Goal: Transaction & Acquisition: Purchase product/service

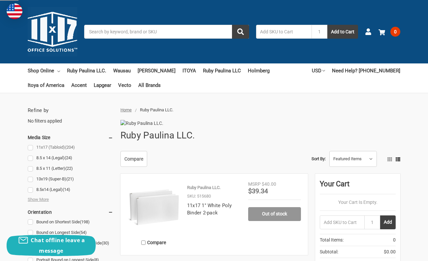
click at [31, 146] on link "11x17 (Tabloid) (204)" at bounding box center [70, 147] width 85 height 9
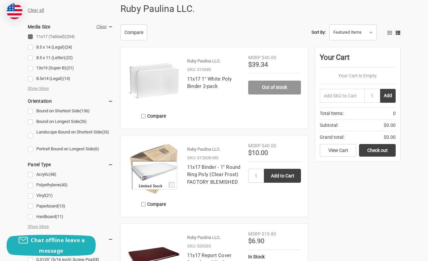
scroll to position [132, 0]
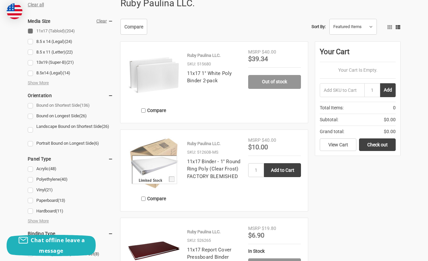
click at [30, 104] on link "Bound on Shortest Side (136)" at bounding box center [70, 105] width 85 height 9
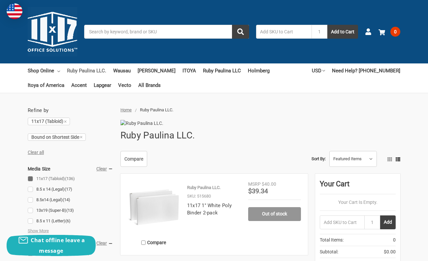
click at [77, 67] on link "Ruby Paulina LLC." at bounding box center [86, 70] width 39 height 15
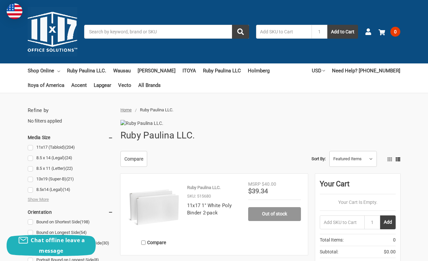
click at [128, 36] on input "Search" at bounding box center [166, 32] width 165 height 14
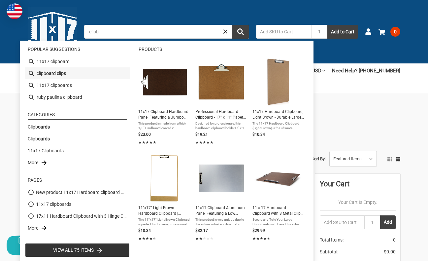
click at [65, 74] on b "oard clips" at bounding box center [56, 73] width 20 height 7
type input "clipboard clips"
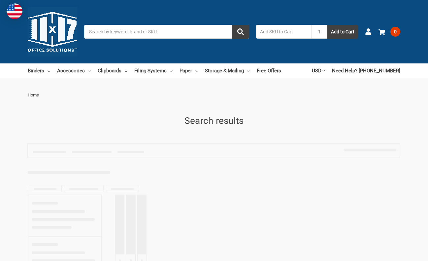
type input "clipboard clips"
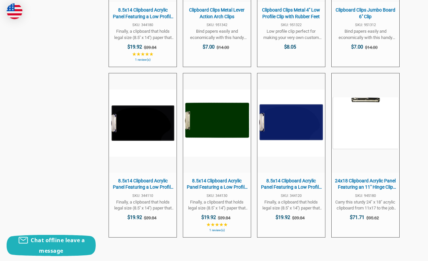
scroll to position [825, 0]
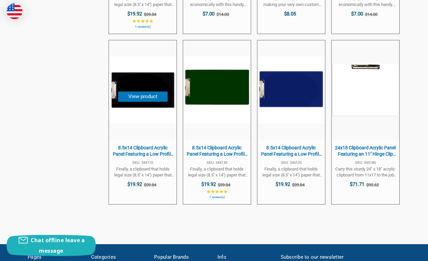
click at [124, 153] on span "8.5x14 Clipboard Acrylic Panel Featuring a Low Profile Clip Black" at bounding box center [142, 151] width 61 height 13
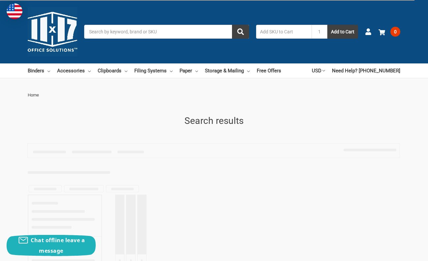
type input "clipboard clips"
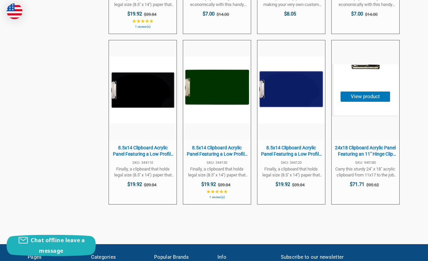
click at [366, 68] on img "24x18 Clipboard Acrylic Panel Featuring an 11" at bounding box center [365, 89] width 67 height 53
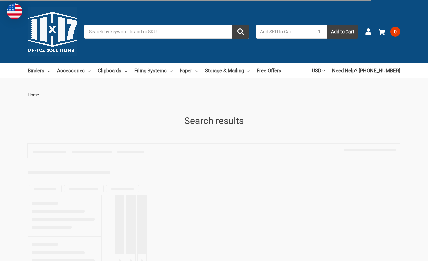
type input "clipboard clips"
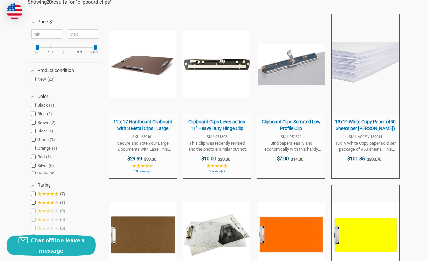
scroll to position [165, 0]
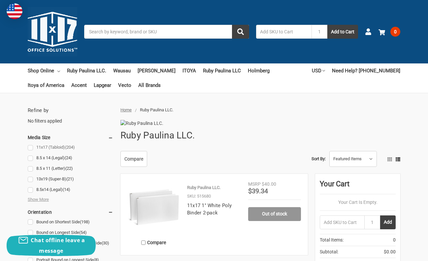
click at [30, 147] on link "11x17 (Tabloid) (204)" at bounding box center [70, 147] width 85 height 9
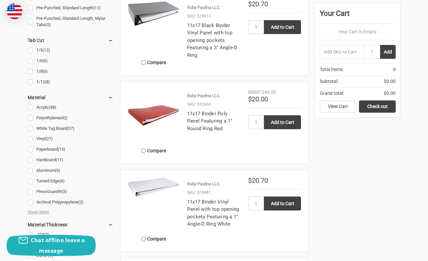
scroll to position [726, 0]
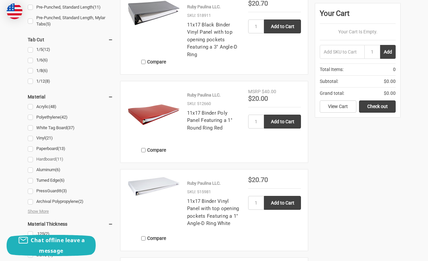
click at [30, 158] on link "Hardboard (11)" at bounding box center [70, 159] width 85 height 9
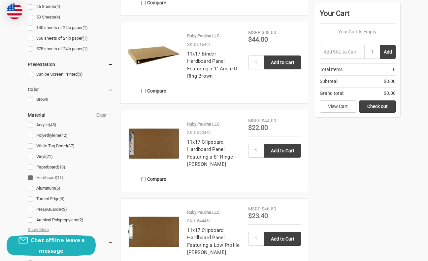
scroll to position [330, 0]
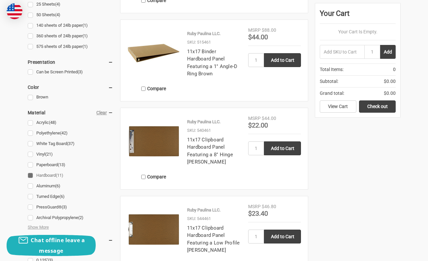
click at [164, 157] on img at bounding box center [153, 141] width 53 height 53
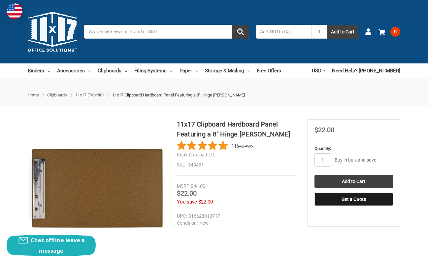
click at [40, 186] on img at bounding box center [97, 188] width 138 height 138
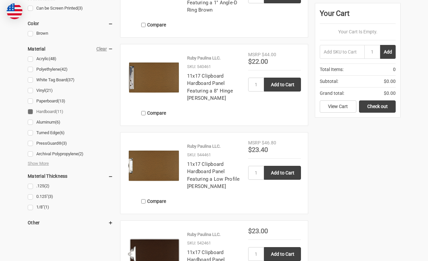
scroll to position [429, 0]
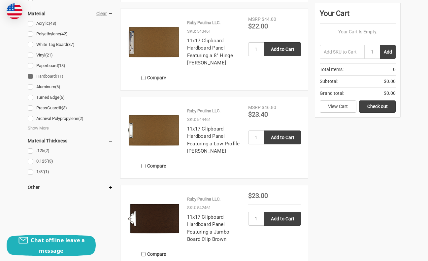
click at [155, 150] on img at bounding box center [153, 130] width 53 height 53
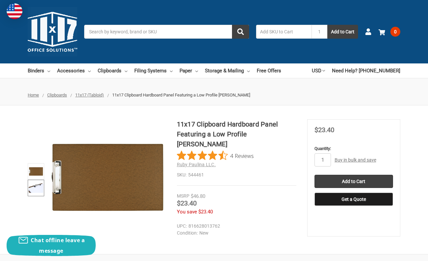
click at [37, 185] on img at bounding box center [36, 187] width 15 height 15
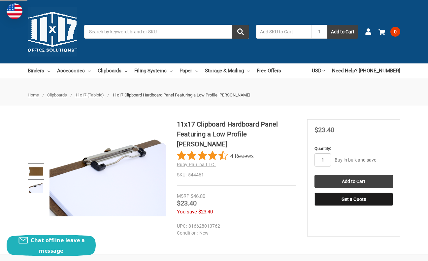
click at [37, 173] on img at bounding box center [36, 171] width 15 height 15
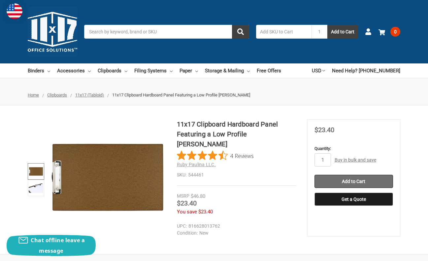
click at [352, 177] on input "Add to Cart" at bounding box center [353, 181] width 79 height 13
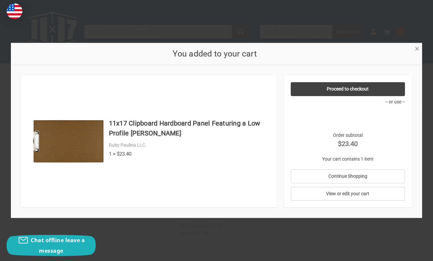
click at [416, 49] on span "×" at bounding box center [417, 49] width 4 height 10
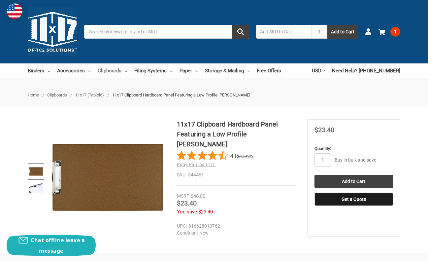
click at [105, 69] on link "Clipboards" at bounding box center [113, 70] width 30 height 15
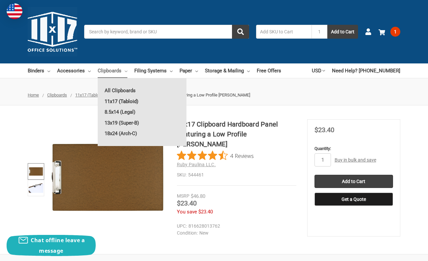
click at [115, 100] on link "11x17 (Tabloid)" at bounding box center [142, 101] width 89 height 11
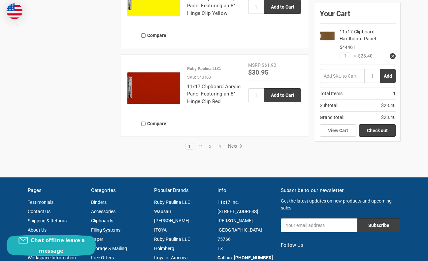
scroll to position [1376, 0]
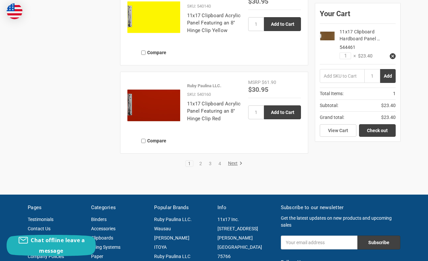
click at [232, 165] on link "Next" at bounding box center [234, 163] width 17 height 6
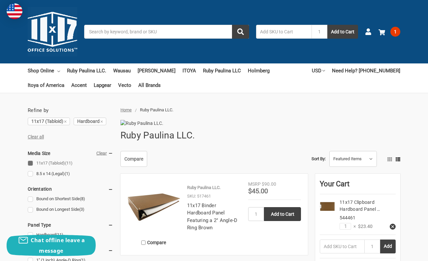
click at [288, 35] on input "text" at bounding box center [283, 32] width 55 height 14
type input "540461"
click at [327, 25] on button "Add to Cart" at bounding box center [342, 32] width 31 height 14
click at [145, 33] on input "Search" at bounding box center [166, 32] width 165 height 14
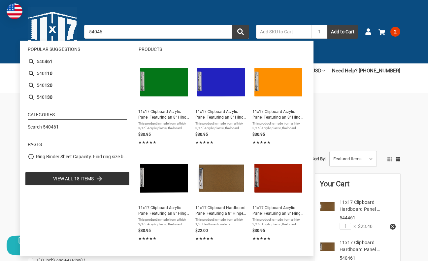
type input "540461"
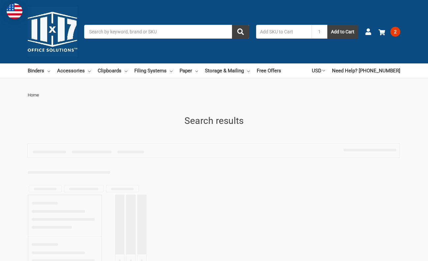
type input "540461"
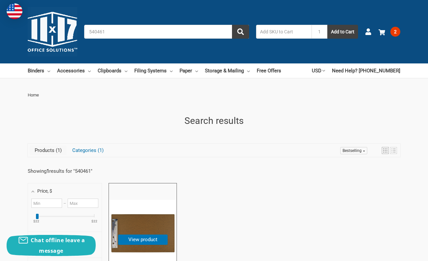
click at [155, 233] on img "11x17 Clipboard Hardboard Panel Featuring a 8" at bounding box center [142, 233] width 67 height 67
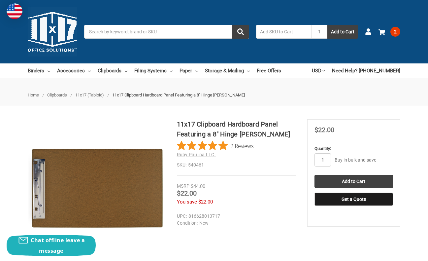
click at [39, 194] on img at bounding box center [97, 188] width 138 height 138
click at [395, 29] on span "2" at bounding box center [395, 32] width 10 height 10
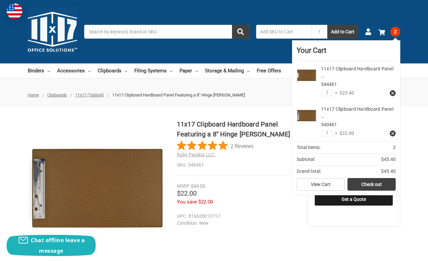
click at [392, 92] on icon at bounding box center [392, 93] width 5 height 5
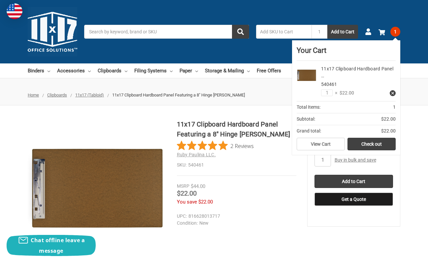
click at [411, 113] on div "11x17 Clipboard Hardboard Panel Featuring a 8" Hinge Clip Brown 2 Reviews Ruby …" at bounding box center [214, 188] width 428 height 166
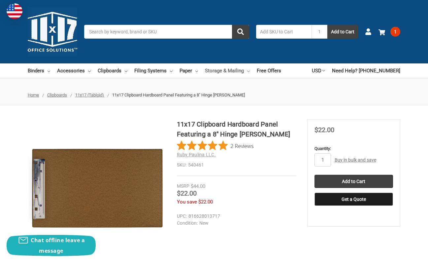
click at [228, 71] on link "Storage & Mailing" at bounding box center [227, 70] width 45 height 15
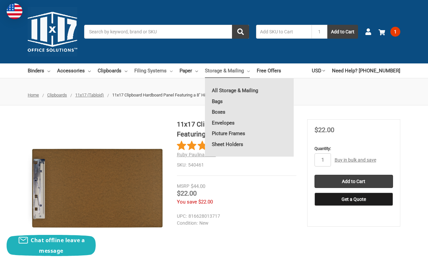
click at [163, 71] on link "Filing Systems" at bounding box center [153, 70] width 38 height 15
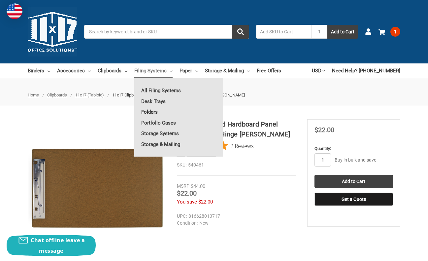
click at [151, 110] on link "Folders" at bounding box center [178, 112] width 89 height 11
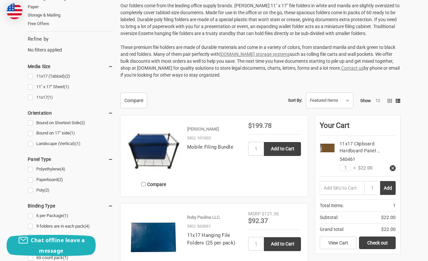
scroll to position [198, 0]
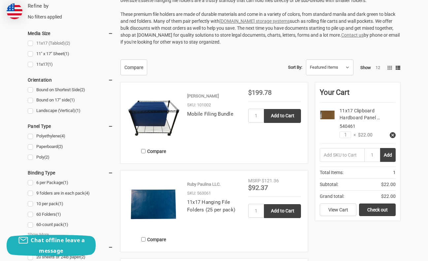
click at [33, 43] on link "11x17 (Tabloid) (2)" at bounding box center [70, 43] width 85 height 9
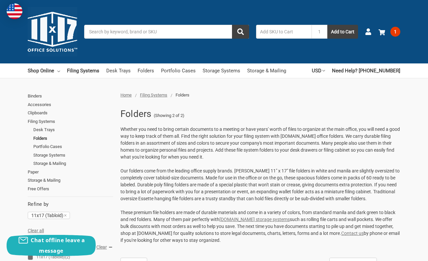
scroll to position [231, 0]
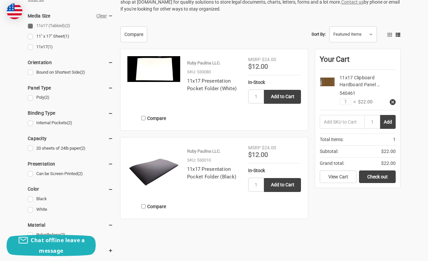
click at [154, 75] on img at bounding box center [153, 69] width 53 height 26
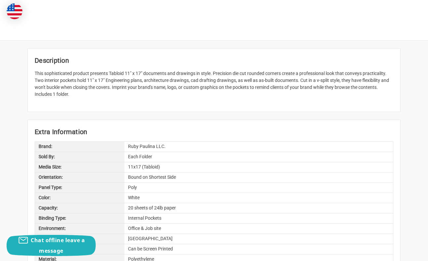
scroll to position [66, 0]
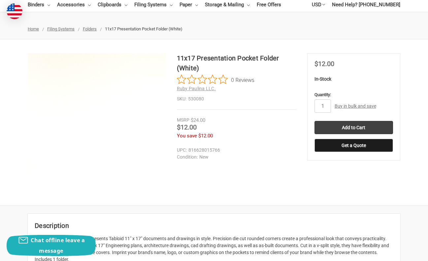
click at [105, 141] on img at bounding box center [80, 112] width 422 height 205
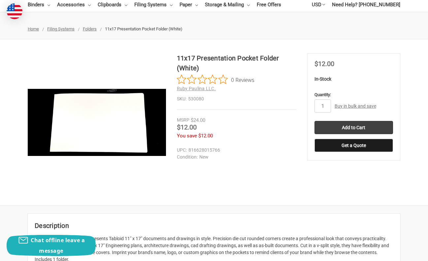
scroll to position [0, 0]
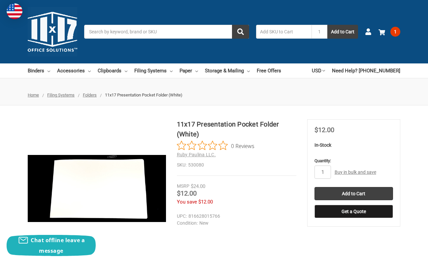
click at [161, 31] on input "Search" at bounding box center [166, 32] width 165 height 14
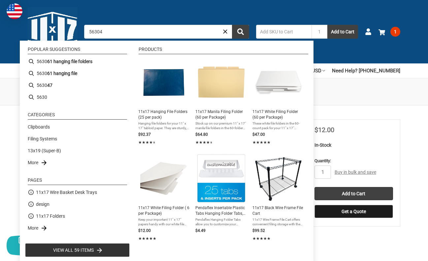
type input "563047"
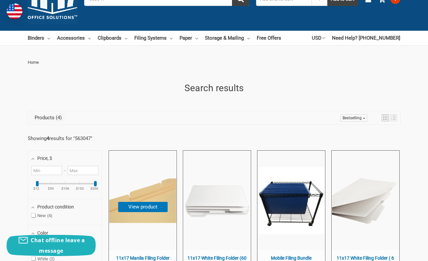
scroll to position [99, 0]
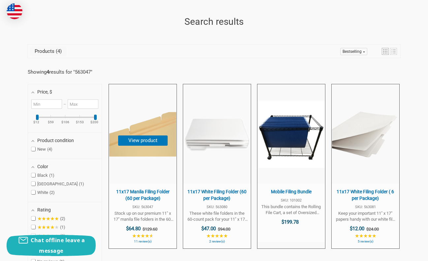
click at [116, 144] on img "11x17 Manila Filing Folder (60 per Package)" at bounding box center [142, 134] width 67 height 67
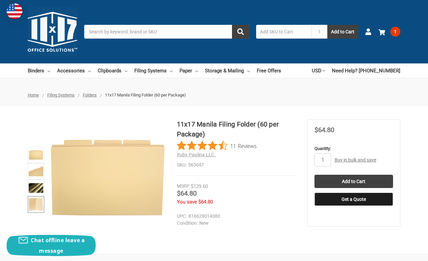
click at [36, 203] on img at bounding box center [36, 204] width 15 height 15
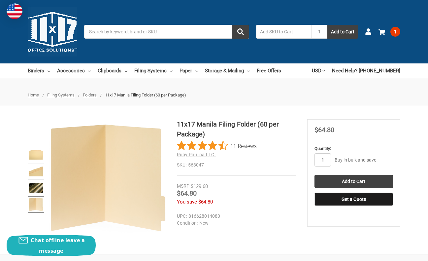
click at [36, 156] on img at bounding box center [36, 154] width 15 height 15
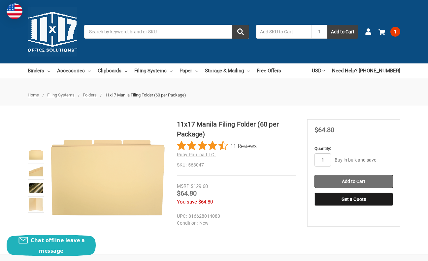
click at [353, 180] on input "Add to Cart" at bounding box center [353, 181] width 79 height 13
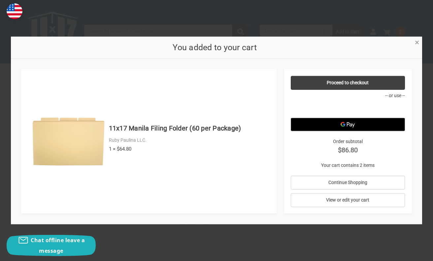
click at [418, 44] on span "×" at bounding box center [417, 43] width 4 height 10
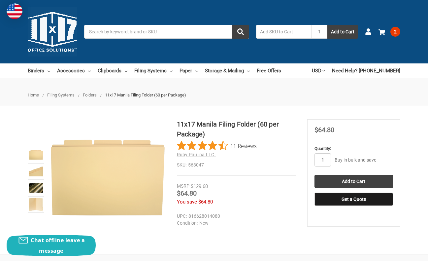
click at [87, 94] on span "Folders" at bounding box center [90, 94] width 14 height 5
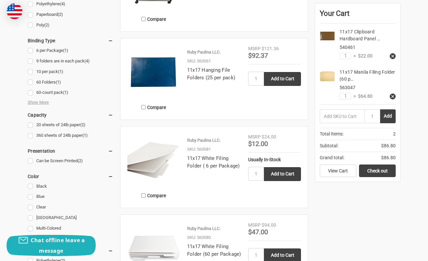
scroll to position [363, 0]
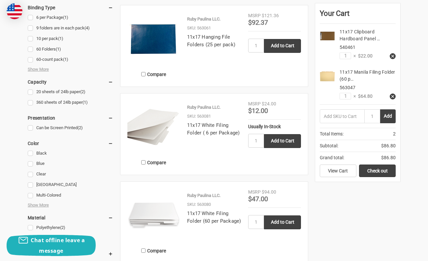
click at [170, 215] on img at bounding box center [153, 214] width 53 height 53
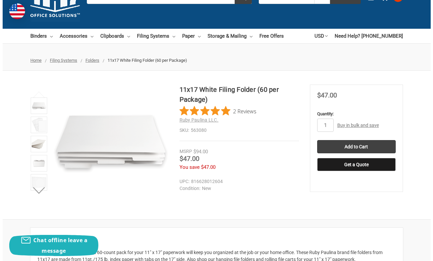
scroll to position [33, 0]
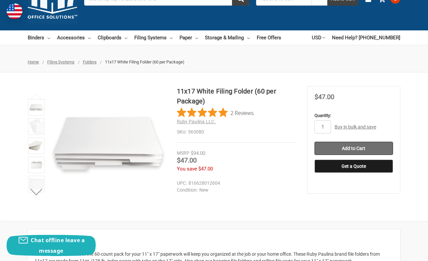
click at [351, 147] on input "Add to Cart" at bounding box center [353, 148] width 79 height 13
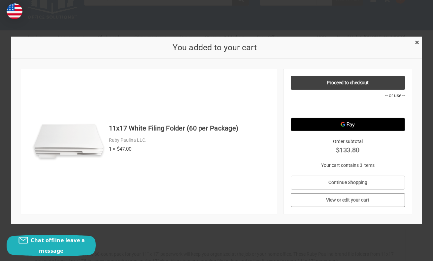
click at [347, 199] on link "View or edit your cart" at bounding box center [348, 200] width 114 height 14
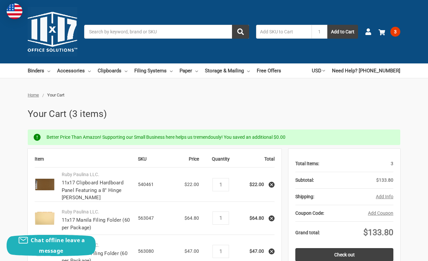
click at [273, 216] on icon at bounding box center [271, 218] width 5 height 5
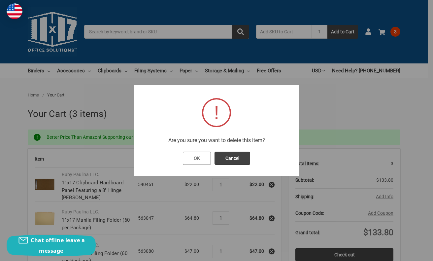
click at [200, 155] on button "OK" at bounding box center [197, 157] width 28 height 13
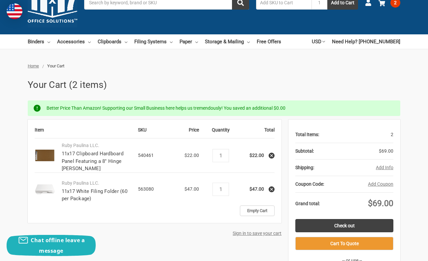
scroll to position [99, 0]
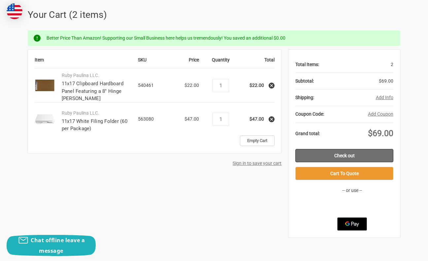
click at [366, 155] on link "Check out" at bounding box center [344, 155] width 98 height 13
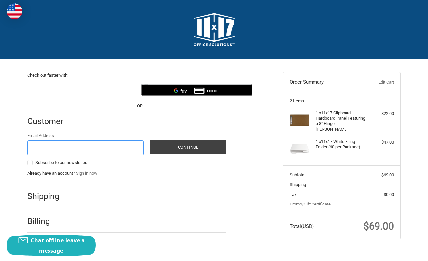
scroll to position [10, 0]
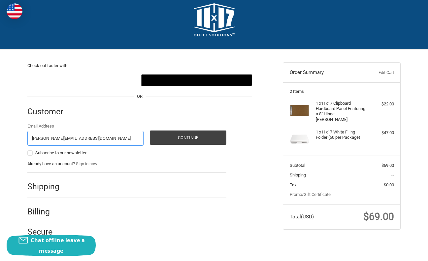
type input "[PERSON_NAME][EMAIL_ADDRESS][DOMAIN_NAME]"
click at [249, 125] on ol "Customer Guest Customer Email Address [EMAIL_ADDRESS][DOMAIN_NAME] Subscribe to…" at bounding box center [139, 173] width 225 height 150
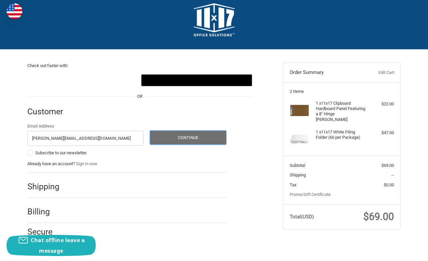
click at [208, 140] on button "Continue" at bounding box center [188, 137] width 77 height 14
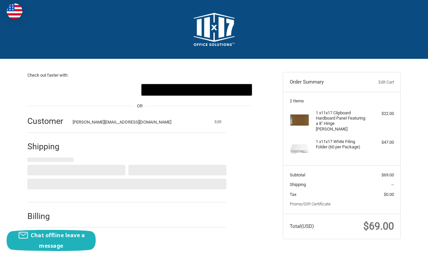
select select "US"
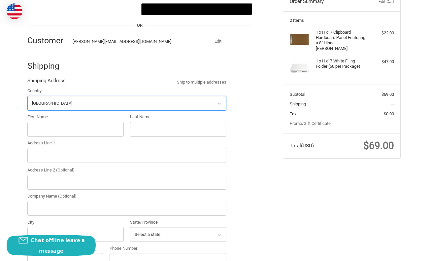
scroll to position [114, 0]
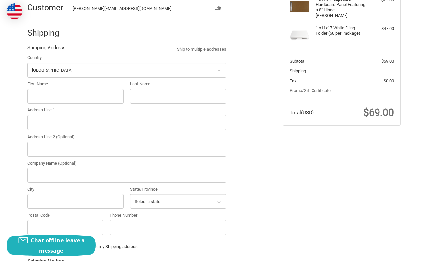
click at [19, 92] on div "Check out faster with: @import url(//fonts.googleapis.com/css?family=Google+San…" at bounding box center [214, 186] width 396 height 481
click at [35, 97] on input "First Name" at bounding box center [75, 96] width 96 height 15
type input "Brooke"
type input "Belyeu"
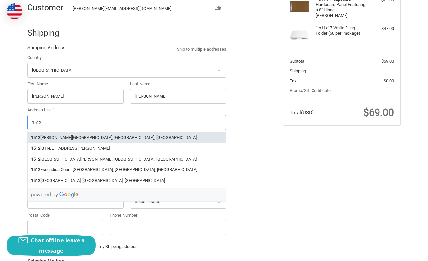
click at [94, 139] on li "1512 Pacheco Street, Santa Fe, NM, USA" at bounding box center [127, 137] width 198 height 11
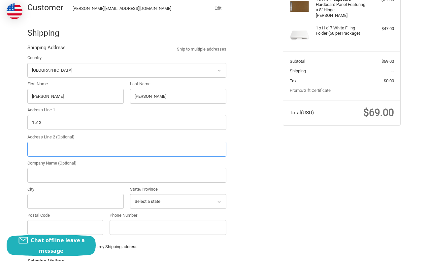
type input "1512 Pacheco Street"
type input "Santa Fe"
type input "87505"
select select "NM"
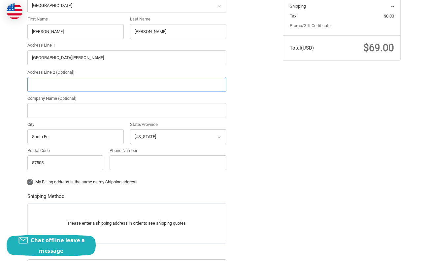
scroll to position [179, 0]
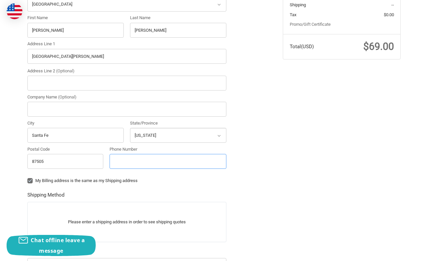
click at [122, 162] on input "Phone Number" at bounding box center [168, 161] width 117 height 15
click at [30, 183] on label "My Billing address is the same as my Shipping address" at bounding box center [126, 180] width 199 height 5
click at [28, 178] on input "My Billing address is the same as my Shipping address" at bounding box center [27, 177] width 0 height 0
checkbox input "false"
click at [272, 185] on div "Check out faster with: @import url(//fonts.googleapis.com/css?family=Google+San…" at bounding box center [149, 117] width 255 height 474
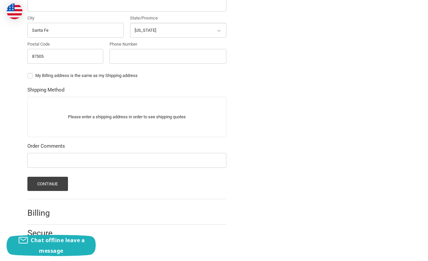
scroll to position [286, 0]
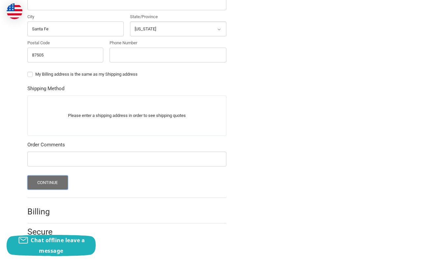
click at [49, 181] on button "Continue" at bounding box center [47, 182] width 41 height 14
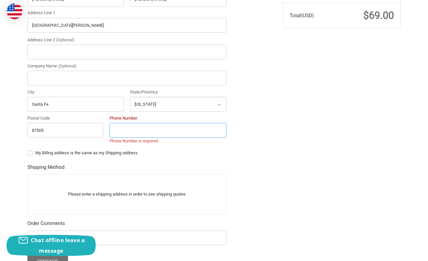
scroll to position [210, 0]
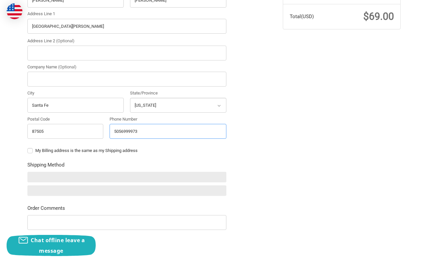
type input "5056999973"
click at [237, 160] on ol "Customer brooke@tierrateam.com Edit Shipping Shipping Address Ship to multiple …" at bounding box center [139, 104] width 225 height 413
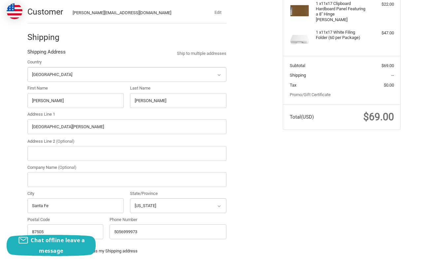
scroll to position [108, 0]
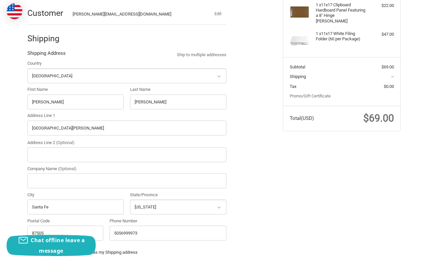
radio input "true"
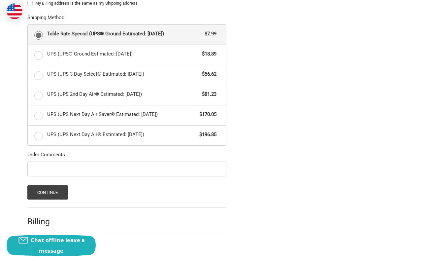
scroll to position [367, 0]
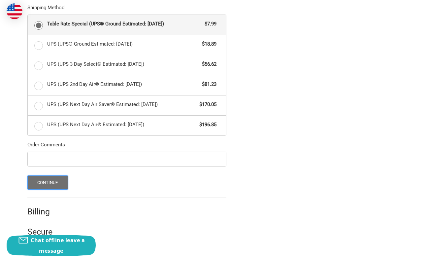
click at [40, 186] on button "Continue" at bounding box center [47, 182] width 41 height 14
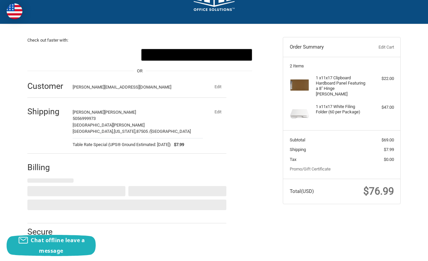
scroll to position [0, 0]
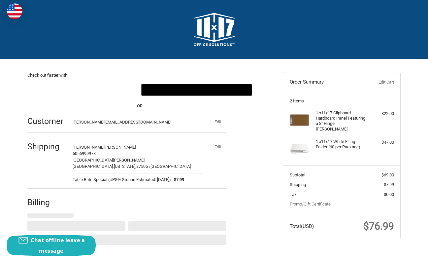
select select "US"
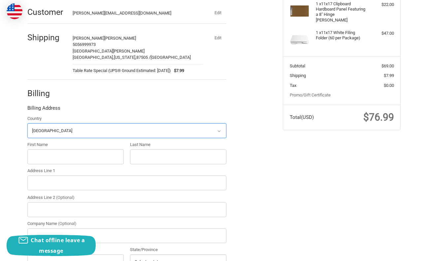
scroll to position [136, 0]
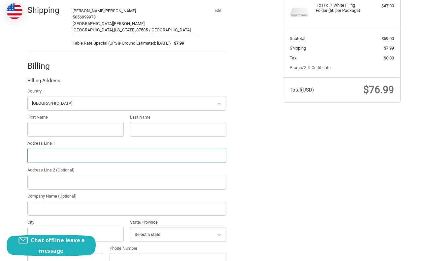
click at [37, 158] on input "Address Line 1" at bounding box center [126, 155] width 199 height 15
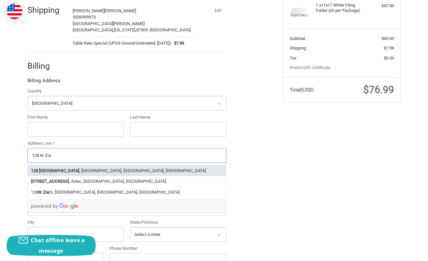
click at [53, 169] on strong "West Zia Road" at bounding box center [59, 170] width 40 height 7
type input "128 West Zia Road"
type input "Santa Fe"
select select "NM"
type input "87505"
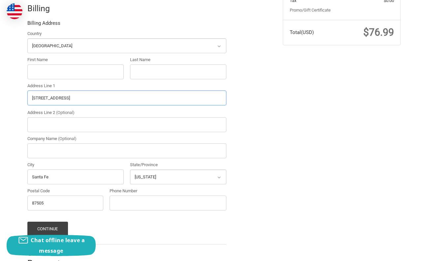
scroll to position [202, 0]
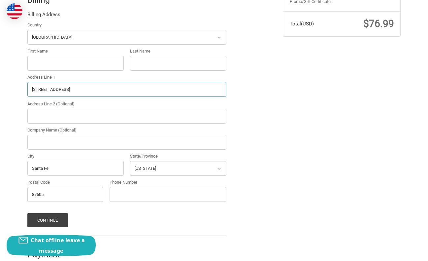
type input "128 West Zia Road"
click at [136, 196] on input "Phone Number" at bounding box center [168, 194] width 117 height 15
type input "5056999973"
click at [237, 145] on ol "Customer brooke@tierrateam.com Edit Shipping Brooke Belyeu 5056999973 1512 Pach…" at bounding box center [139, 82] width 225 height 355
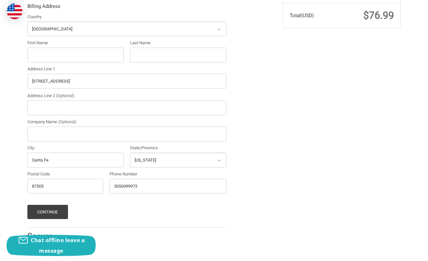
scroll to position [215, 0]
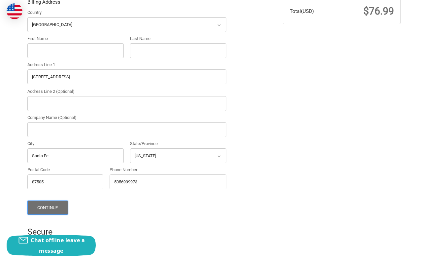
click at [54, 204] on button "Continue" at bounding box center [47, 207] width 41 height 14
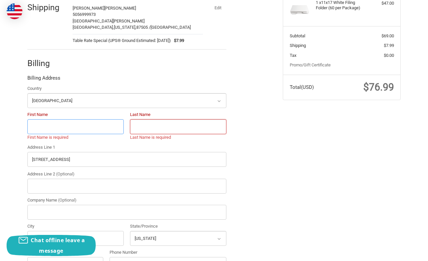
scroll to position [134, 0]
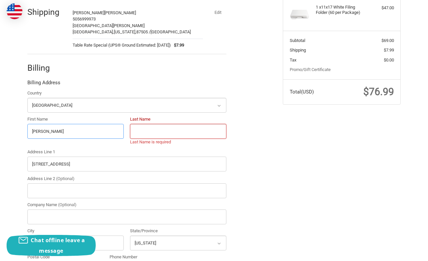
type input "Brooke"
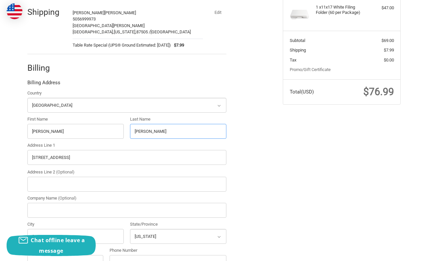
type input "Belyeu"
click at [240, 128] on ol "Customer brooke@tierrateam.com Edit Shipping Brooke Belyeu 5056999973 1512 Pach…" at bounding box center [139, 150] width 225 height 355
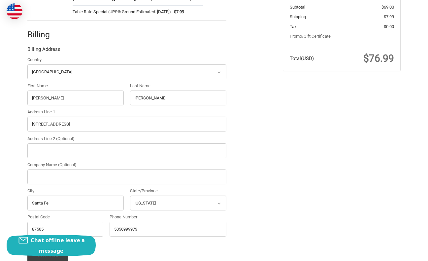
scroll to position [215, 0]
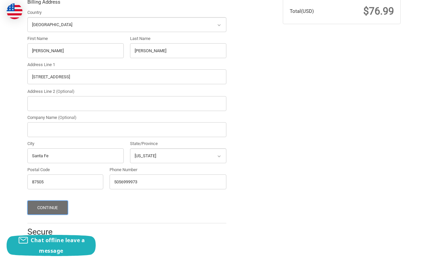
click at [39, 210] on button "Continue" at bounding box center [47, 207] width 41 height 14
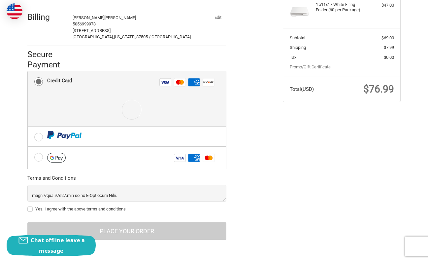
scroll to position [132, 0]
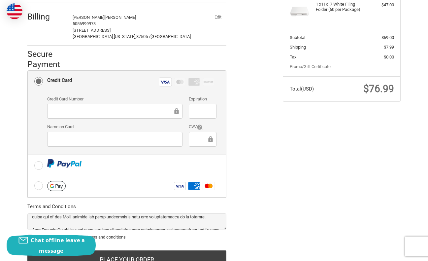
click at [166, 134] on div at bounding box center [114, 139] width 135 height 15
click at [281, 159] on div "Check out faster with: @import url(//fonts.googleapis.com/css?family=Google+San…" at bounding box center [214, 102] width 396 height 361
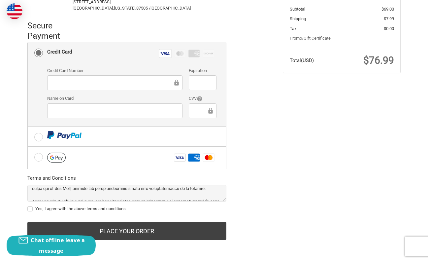
click at [30, 209] on label "Yes, I agree with the above terms and conditions" at bounding box center [126, 208] width 199 height 5
click at [28, 206] on input "Yes, I agree with the above terms and conditions" at bounding box center [27, 205] width 0 height 0
checkbox input "true"
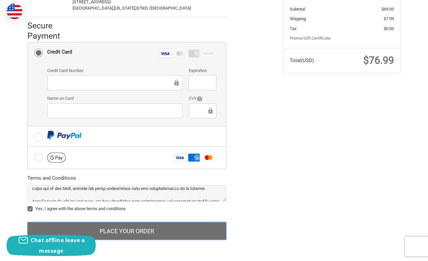
click at [139, 227] on button "Place Your Order" at bounding box center [126, 231] width 199 height 18
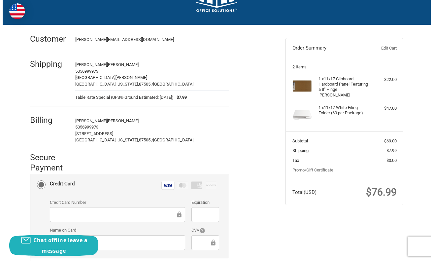
scroll to position [0, 0]
